Goal: Find specific page/section: Find specific page/section

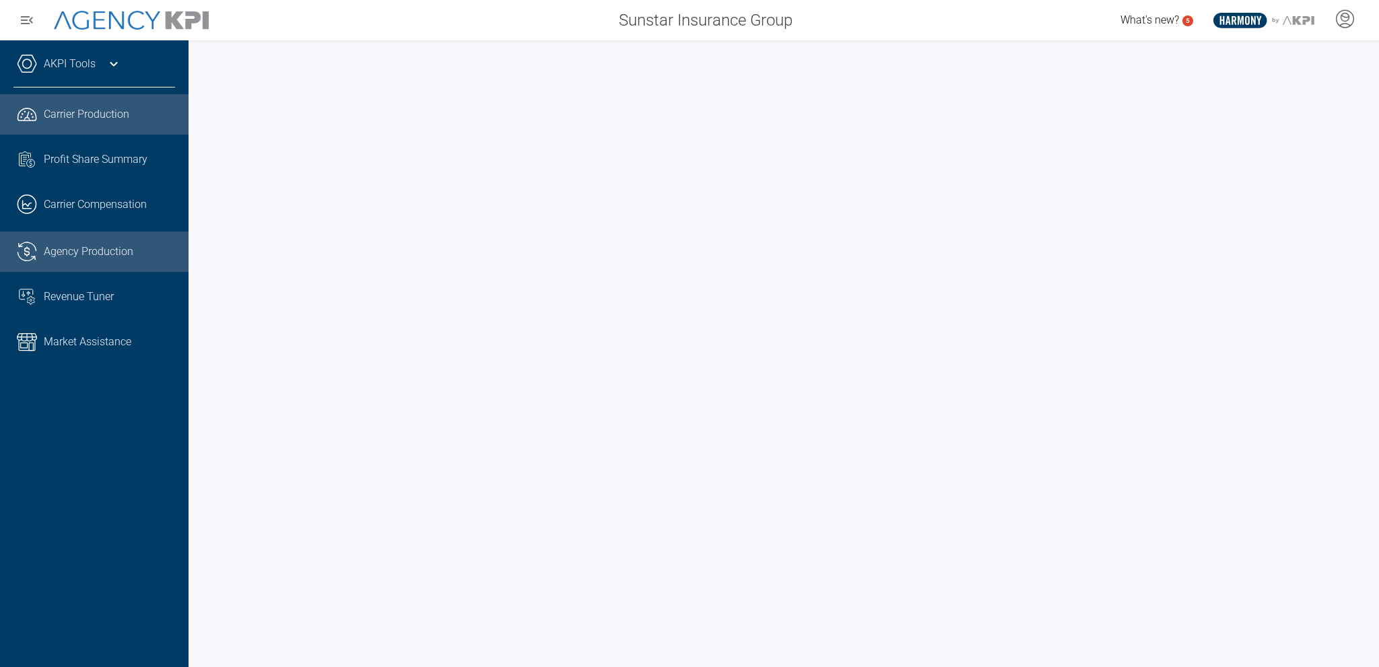
click at [108, 250] on span "Agency Production" at bounding box center [89, 252] width 90 height 16
click at [73, 114] on span "Carrier Production" at bounding box center [87, 114] width 86 height 16
click at [129, 258] on span "Agency Production" at bounding box center [89, 252] width 90 height 16
